Goal: Book appointment/travel/reservation

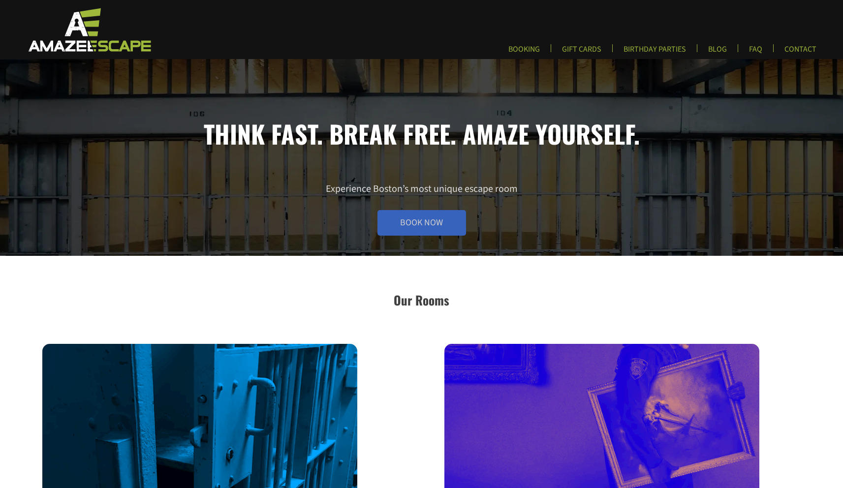
click at [428, 228] on link "Book Now" at bounding box center [421, 223] width 89 height 26
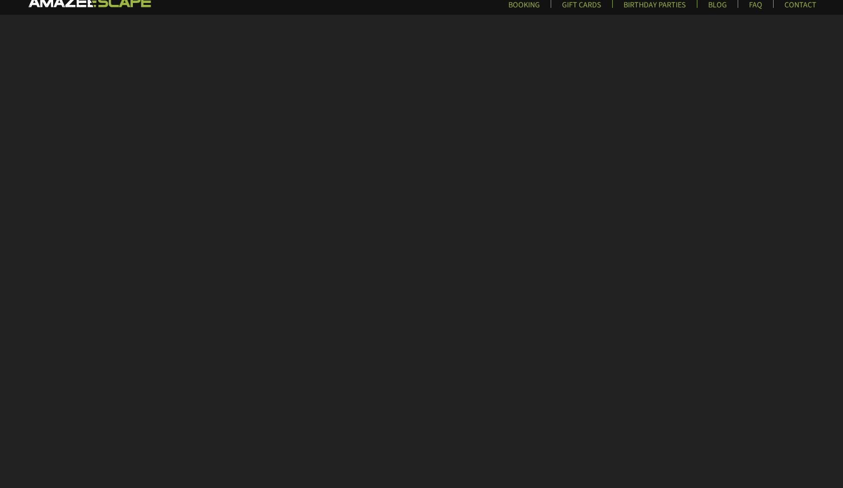
scroll to position [44, 0]
click at [533, 5] on link "BOOKING" at bounding box center [523, 8] width 47 height 16
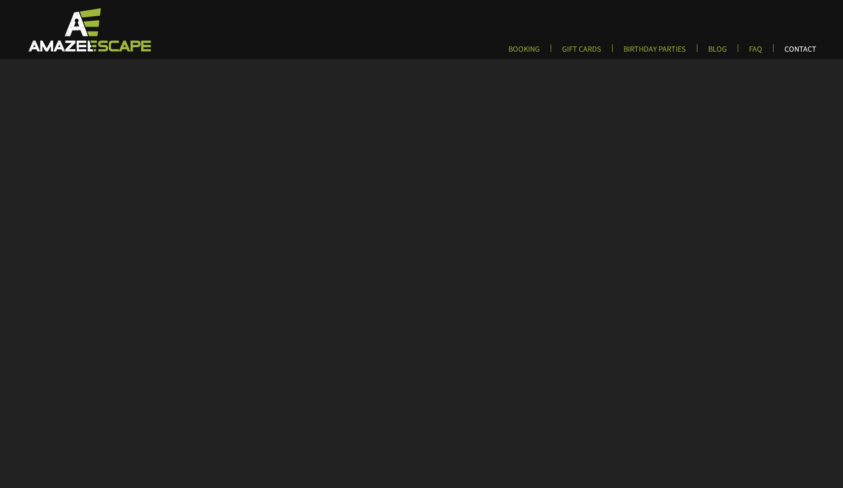
click at [791, 54] on link "CONTACT" at bounding box center [800, 52] width 48 height 16
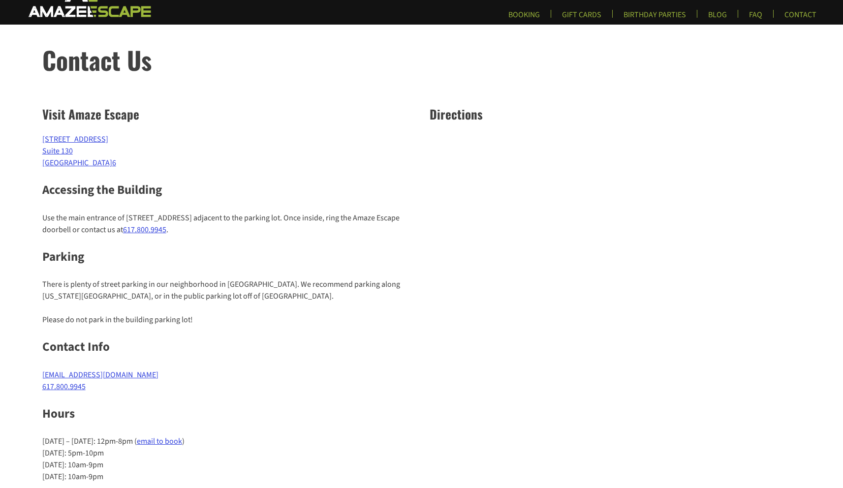
scroll to position [57, 0]
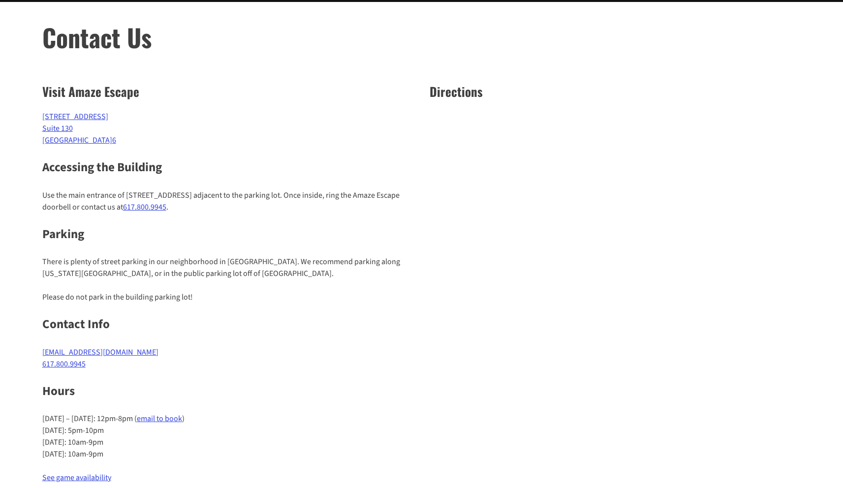
click at [169, 420] on link "email to book" at bounding box center [159, 418] width 45 height 11
click at [174, 422] on link "email to book" at bounding box center [159, 418] width 45 height 11
